Goal: Transaction & Acquisition: Purchase product/service

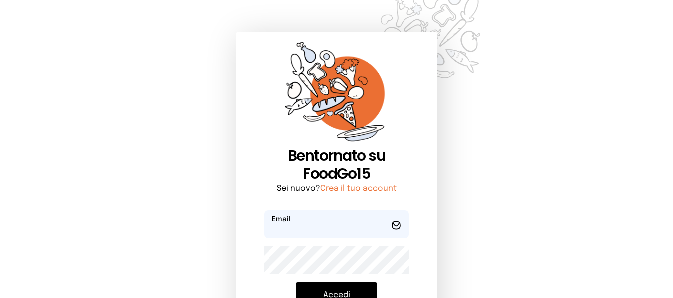
type input "**********"
click at [337, 288] on button "Accedi" at bounding box center [336, 296] width 81 height 26
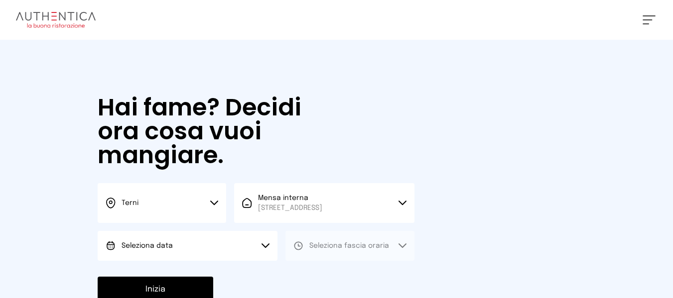
drag, startPoint x: 177, startPoint y: 257, endPoint x: 194, endPoint y: 259, distance: 17.1
click at [178, 257] on button "Seleziona data" at bounding box center [188, 246] width 180 height 30
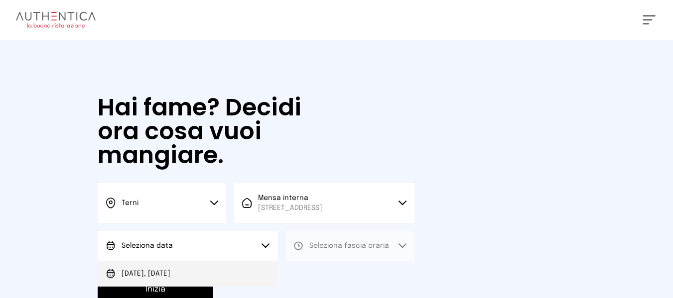
click at [218, 272] on li "[DATE], [DATE]" at bounding box center [188, 274] width 180 height 26
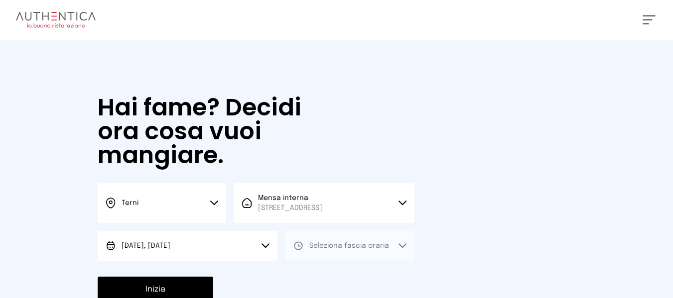
click at [347, 254] on button "Seleziona fascia oraria" at bounding box center [349, 246] width 129 height 30
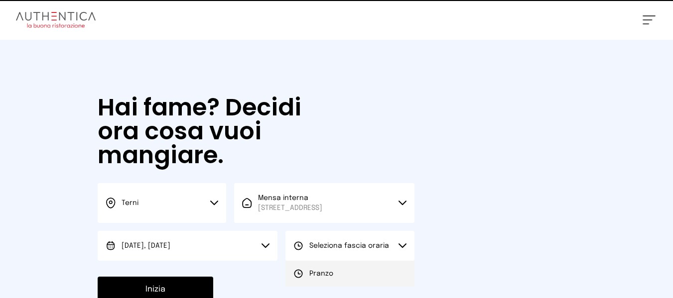
click at [340, 266] on li "Pranzo" at bounding box center [349, 274] width 129 height 26
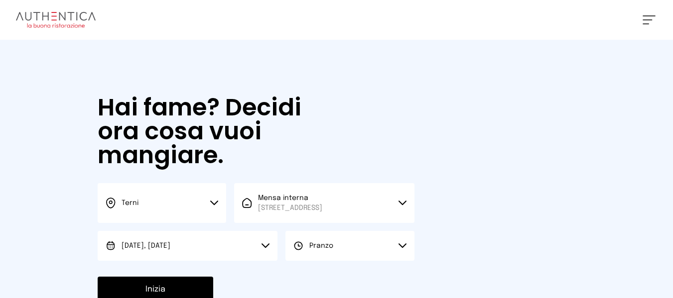
click at [124, 289] on button "Inizia" at bounding box center [156, 290] width 116 height 26
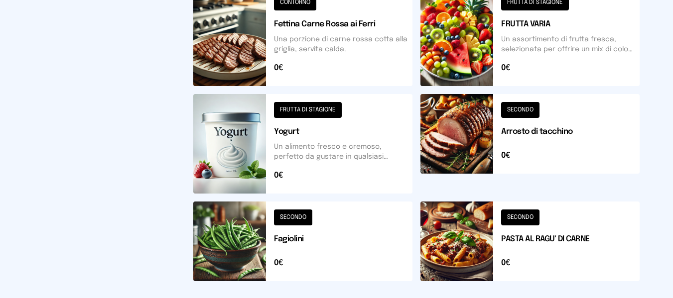
scroll to position [507, 0]
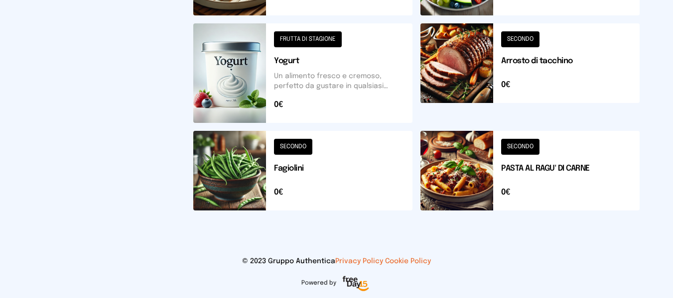
click at [506, 178] on button at bounding box center [530, 171] width 219 height 80
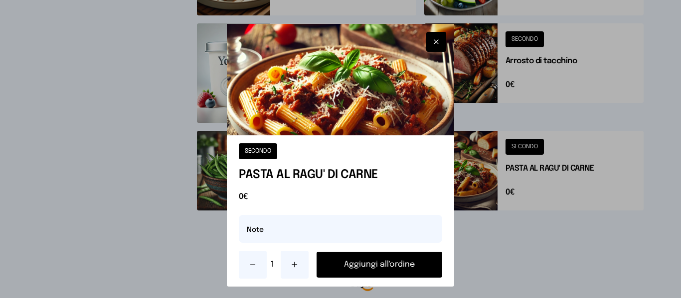
click at [399, 268] on button "Aggiungi all'ordine" at bounding box center [378, 265] width 125 height 26
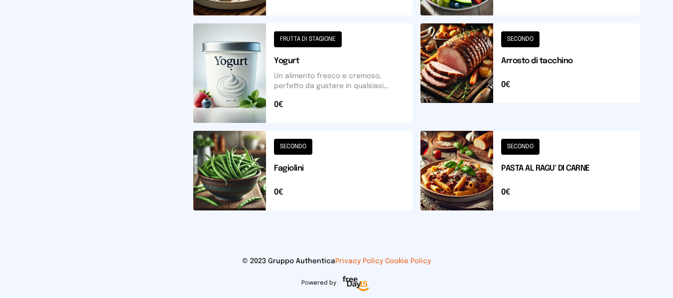
scroll to position [457, 0]
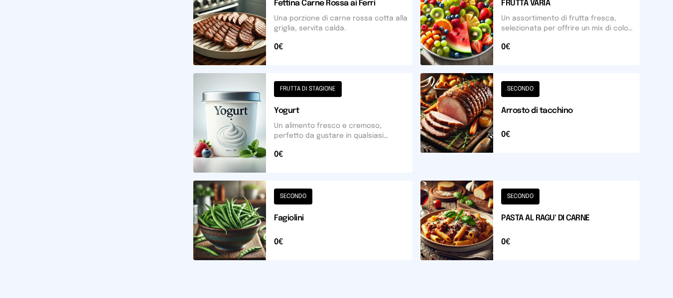
click at [523, 134] on button at bounding box center [530, 123] width 219 height 100
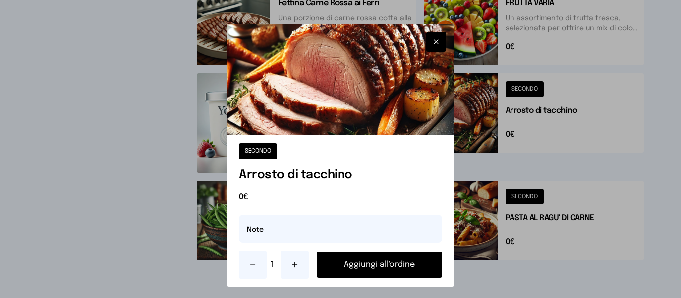
click at [401, 269] on button "Aggiungi all'ordine" at bounding box center [378, 265] width 125 height 26
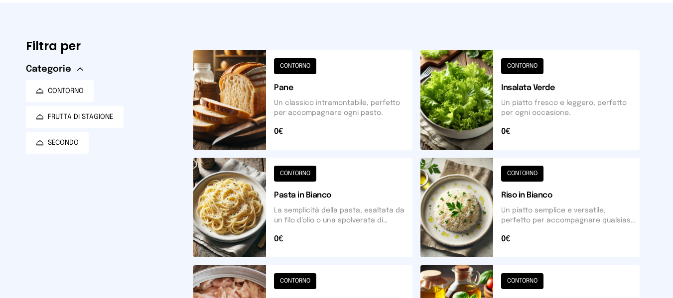
scroll to position [8, 0]
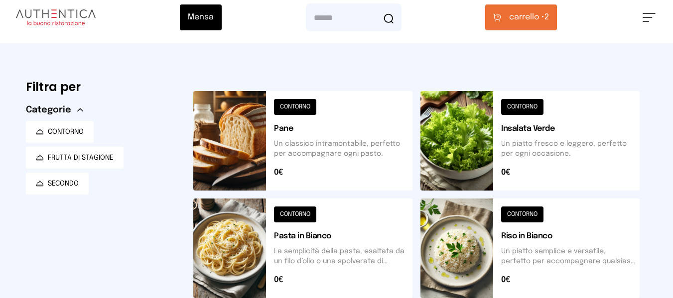
click at [514, 27] on button "carrello • 2" at bounding box center [521, 17] width 72 height 26
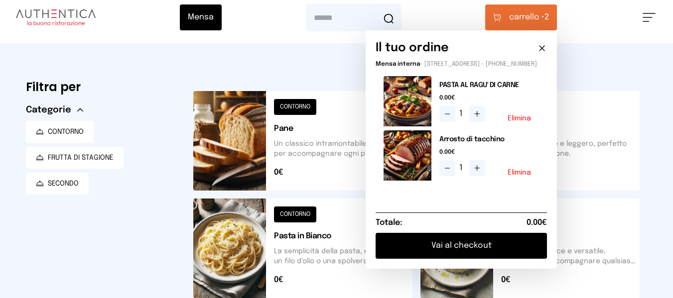
click at [485, 259] on button "Vai al checkout" at bounding box center [461, 246] width 171 height 26
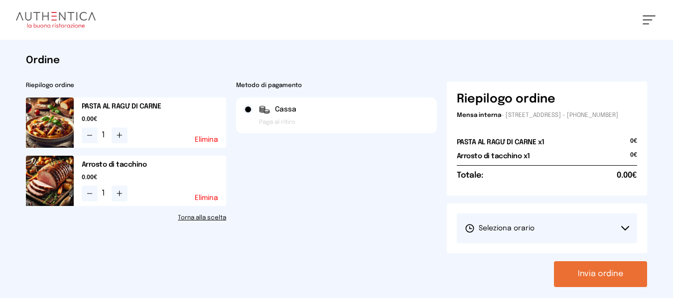
click at [512, 227] on button "Seleziona orario" at bounding box center [547, 229] width 181 height 30
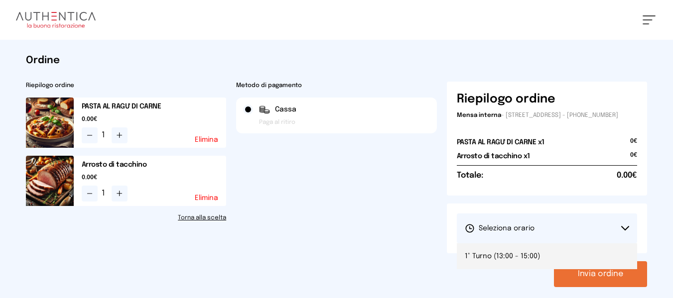
click at [522, 257] on li "1° Turno (13:00 - 15:00)" at bounding box center [547, 257] width 181 height 26
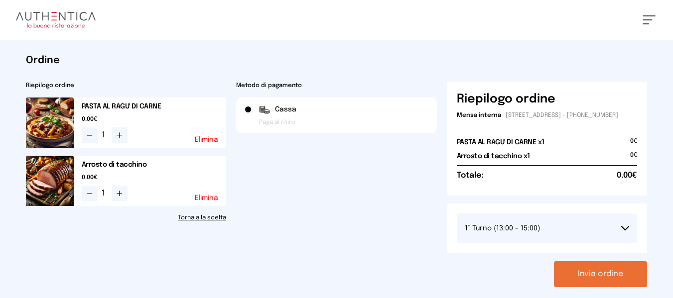
click at [608, 275] on button "Invia ordine" at bounding box center [600, 275] width 93 height 26
